Goal: Task Accomplishment & Management: Complete application form

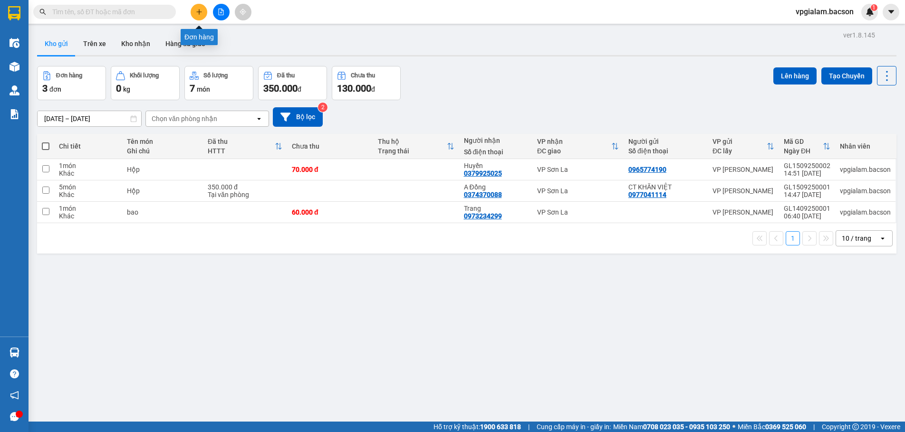
click at [198, 13] on icon "plus" at bounding box center [199, 12] width 7 height 7
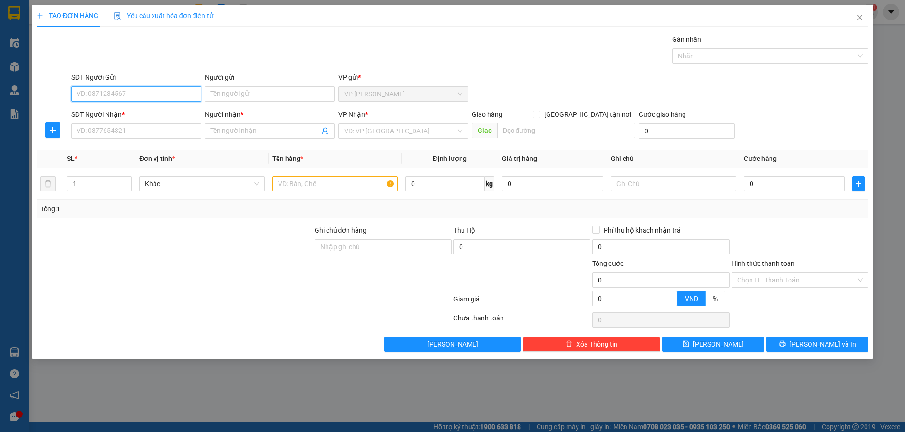
click at [107, 96] on input "SĐT Người Gửi" at bounding box center [136, 93] width 130 height 15
click at [109, 95] on input "SĐT Người Gửi" at bounding box center [136, 93] width 130 height 15
click at [111, 136] on input "SĐT Người Nhận *" at bounding box center [136, 131] width 130 height 15
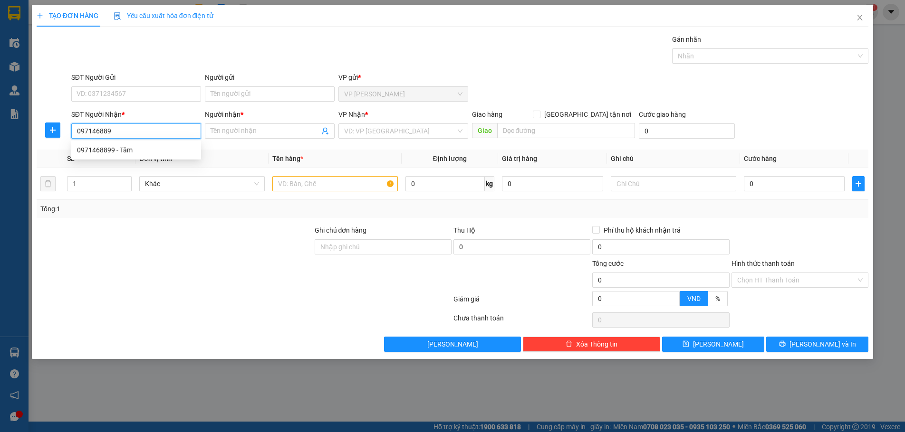
type input "0971468899"
click at [129, 150] on div "0971468899 - Tâm" at bounding box center [136, 150] width 118 height 10
type input "Tâm"
click at [460, 131] on span "VP [PERSON_NAME]" at bounding box center [403, 131] width 118 height 14
type input "0971468899"
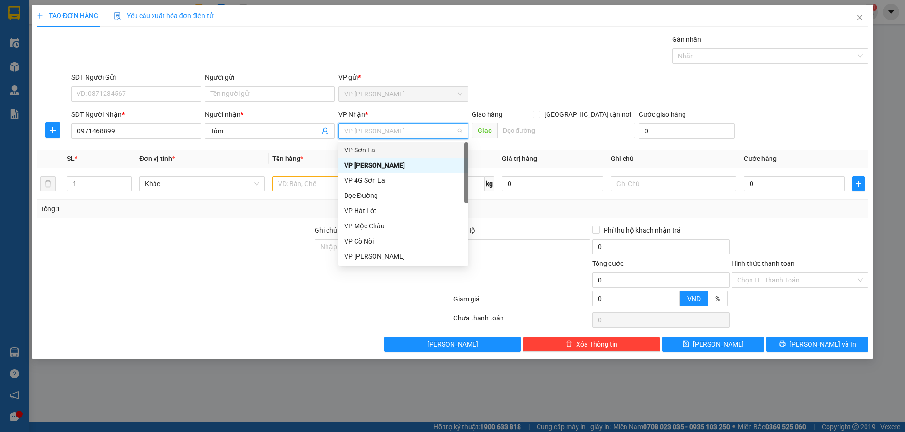
click at [401, 148] on div "VP Sơn La" at bounding box center [403, 150] width 118 height 10
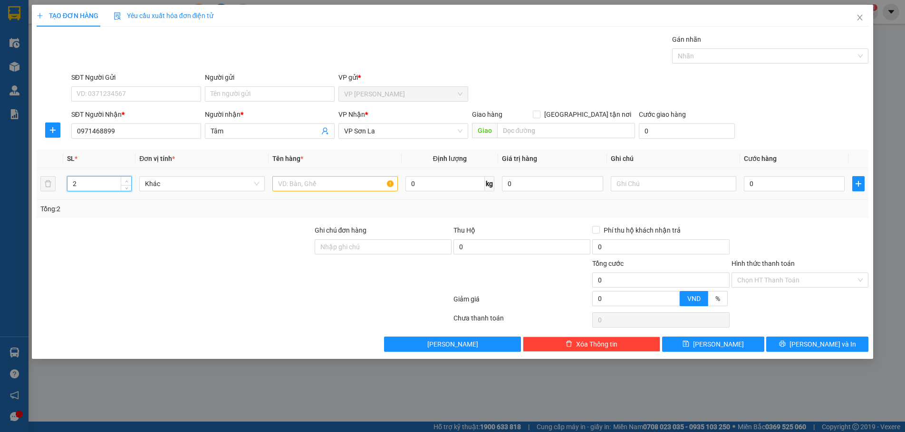
click at [127, 180] on icon "up" at bounding box center [126, 181] width 3 height 3
type input "3"
click at [127, 180] on icon "up" at bounding box center [126, 181] width 3 height 3
click at [300, 185] on input "text" at bounding box center [334, 183] width 125 height 15
type input "Hộp"
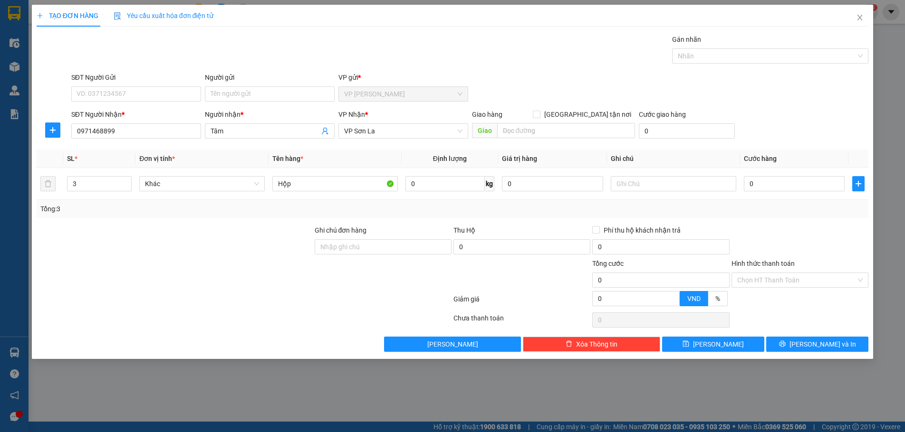
click at [223, 262] on div at bounding box center [175, 274] width 278 height 33
click at [746, 184] on input "0" at bounding box center [794, 183] width 101 height 15
type input "10"
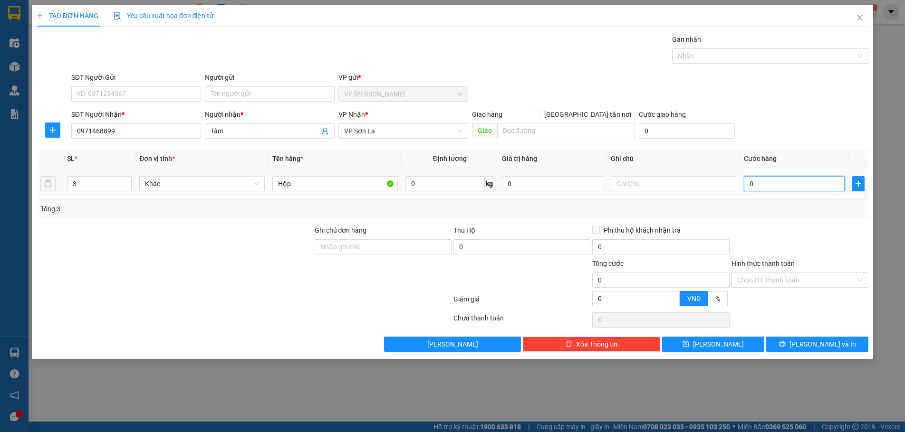
type input "10"
type input "150"
type input "1.500"
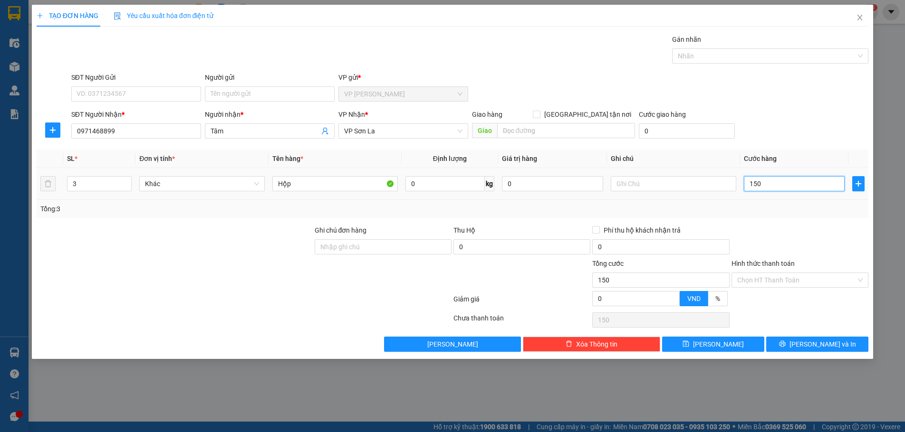
type input "1.500"
type input "15.000"
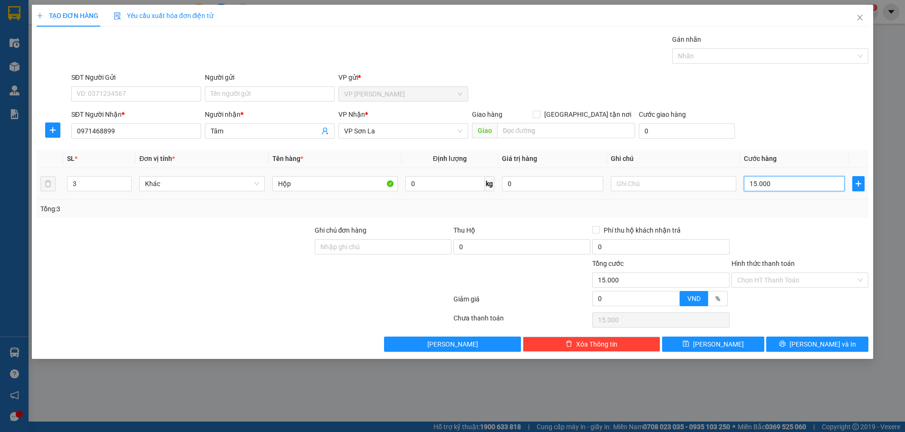
type input "150.000"
click at [864, 280] on div "Chọn HT Thanh Toán" at bounding box center [799, 280] width 137 height 15
type input "150.000"
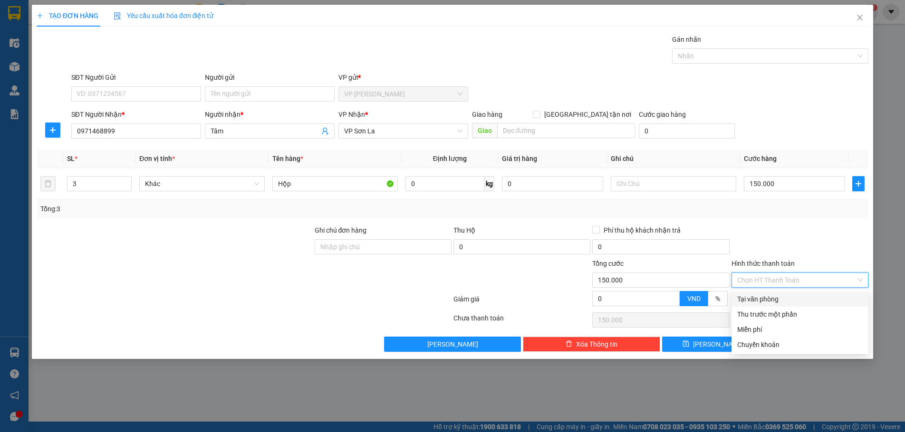
click at [775, 302] on div "Tại văn phòng" at bounding box center [799, 299] width 125 height 10
type input "0"
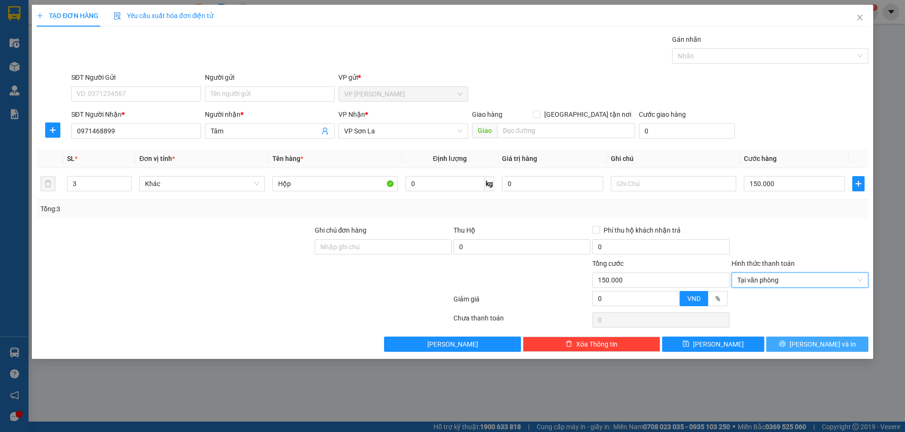
click at [817, 341] on span "[PERSON_NAME] và In" at bounding box center [822, 344] width 67 height 10
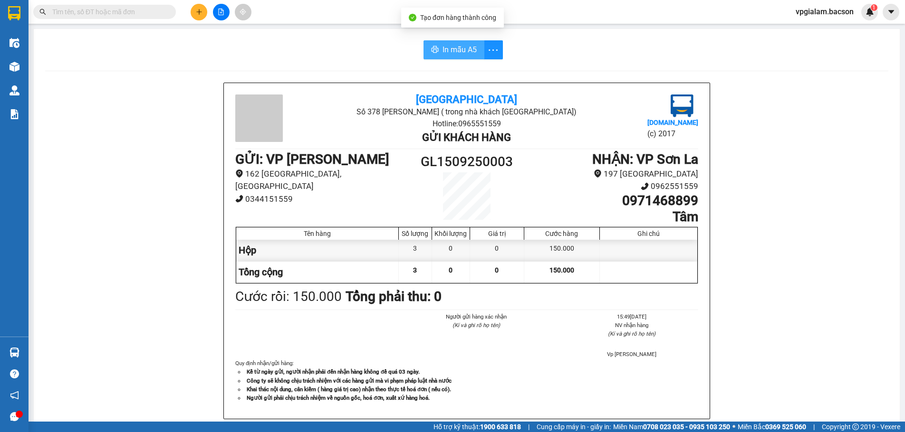
click at [458, 50] on span "In mẫu A5" at bounding box center [459, 50] width 34 height 12
